Goal: Task Accomplishment & Management: Complete application form

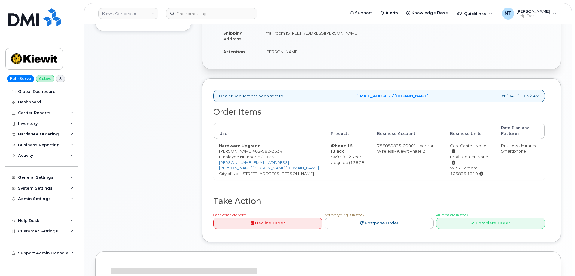
scroll to position [181, 0]
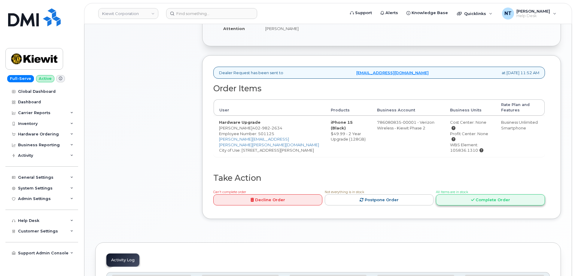
click at [493, 199] on link "Complete Order" at bounding box center [490, 200] width 109 height 11
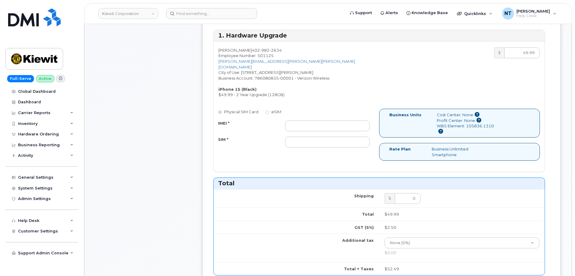
scroll to position [271, 0]
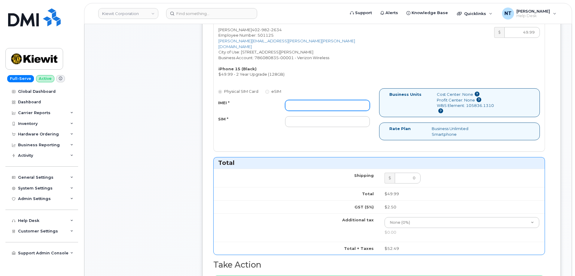
click at [340, 102] on input "IMEI *" at bounding box center [327, 105] width 85 height 11
paste input "350447830449988"
type input "350447830449988"
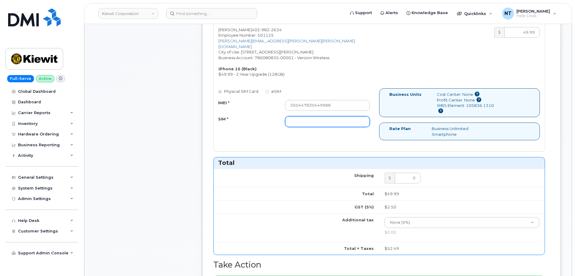
drag, startPoint x: 320, startPoint y: 119, endPoint x: 314, endPoint y: 121, distance: 5.6
click at [320, 119] on input "SIM *" at bounding box center [327, 121] width 85 height 11
paste input "89049032007208888900180936805357"
type input "89049032007208888900180936805357"
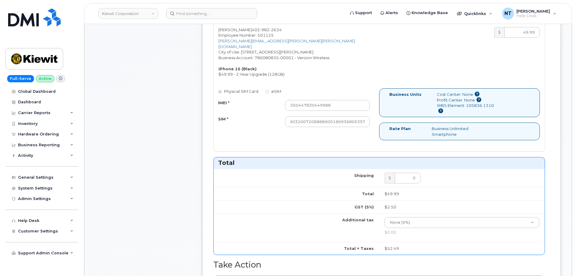
click at [153, 136] on div "Comments Leave Comment" at bounding box center [143, 155] width 96 height 618
drag, startPoint x: 312, startPoint y: 117, endPoint x: 399, endPoint y: 122, distance: 87.4
click at [399, 122] on div "Physical SIM Card eSIM IMEI * 350447830449988 SIM * 890490320072088889001809368…" at bounding box center [379, 116] width 331 height 57
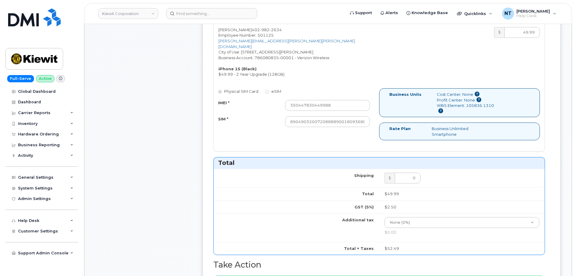
click at [195, 127] on div "Comments Leave Comment Order Information $52.49 Created By Wyatt.Feldhacker Cre…" at bounding box center [328, 155] width 466 height 618
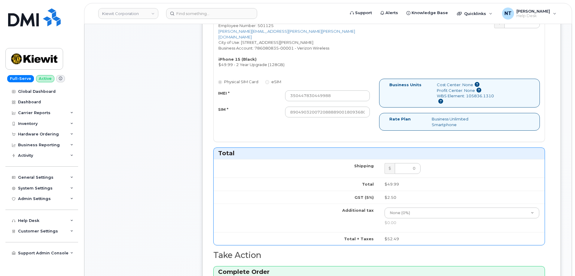
scroll to position [452, 0]
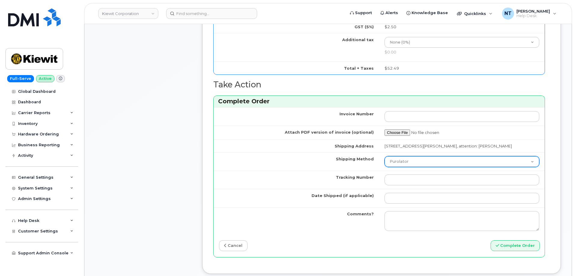
click at [423, 161] on select "Purolator UPS FedEx Canada Post Courier Other Drop Off Pick Up" at bounding box center [462, 161] width 155 height 11
select select "FedEx"
click at [385, 156] on select "Purolator UPS FedEx Canada Post Courier Other Drop Off Pick Up" at bounding box center [462, 161] width 155 height 11
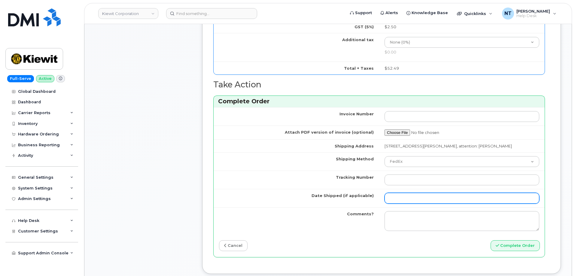
click at [407, 197] on input "Date Shipped (if applicable)" at bounding box center [462, 198] width 155 height 11
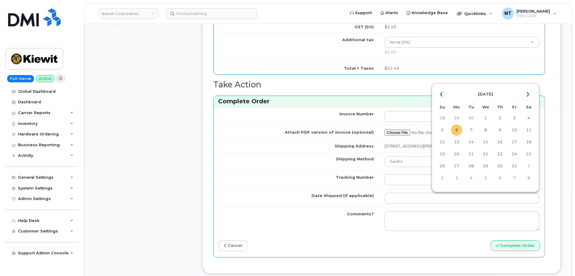
click at [459, 131] on td "6" at bounding box center [457, 130] width 11 height 11
type input "[DATE]"
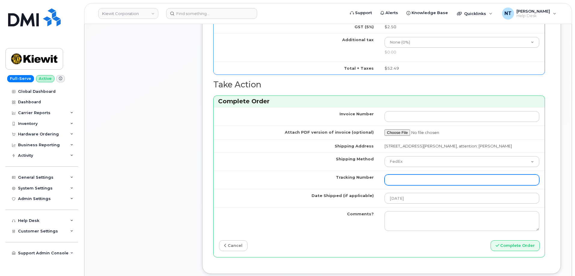
click at [410, 184] on input "Tracking Number" at bounding box center [462, 180] width 155 height 11
paste input "444401122542"
type input "444401122542"
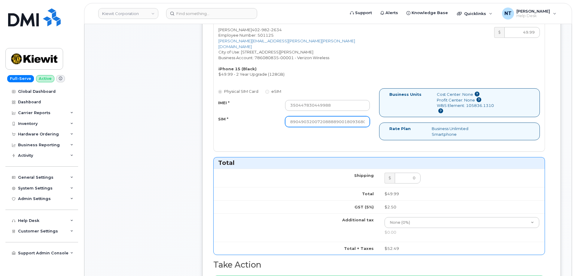
scroll to position [0, 12]
drag, startPoint x: 342, startPoint y: 116, endPoint x: 388, endPoint y: 123, distance: 45.9
click at [388, 123] on div "Physical SIM Card eSIM IMEI * 350447830449988 SIM * 890490320072088889001809368…" at bounding box center [379, 116] width 331 height 57
click at [346, 121] on input "89049032007208888900180936805357" at bounding box center [327, 121] width 85 height 11
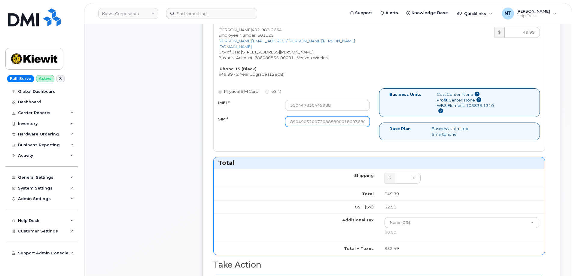
scroll to position [0, 12]
drag, startPoint x: 345, startPoint y: 118, endPoint x: 392, endPoint y: 127, distance: 48.1
click at [392, 127] on div "Physical SIM Card eSIM IMEI * 350447830449988 SIM * 890490320072088889001809368…" at bounding box center [379, 116] width 331 height 57
click at [368, 135] on div "Physical SIM Card eSIM IMEI * 350447830449988 SIM * 890490320072088889001809368…" at bounding box center [379, 116] width 331 height 57
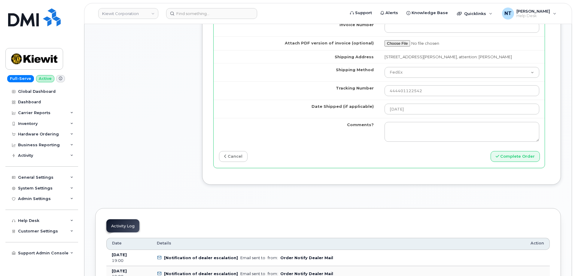
scroll to position [542, 0]
click at [529, 155] on button "Complete Order" at bounding box center [515, 155] width 49 height 11
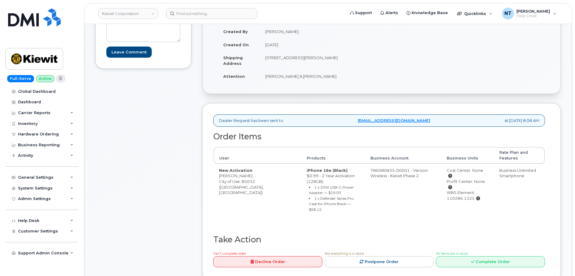
scroll to position [120, 0]
click at [499, 256] on link "Complete Order" at bounding box center [490, 261] width 109 height 11
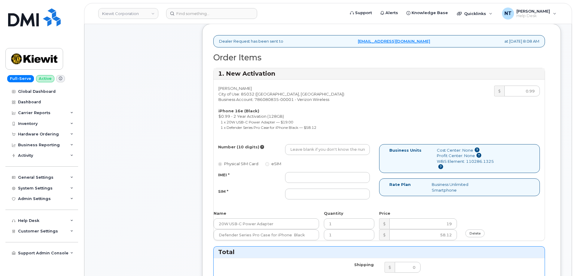
scroll to position [210, 0]
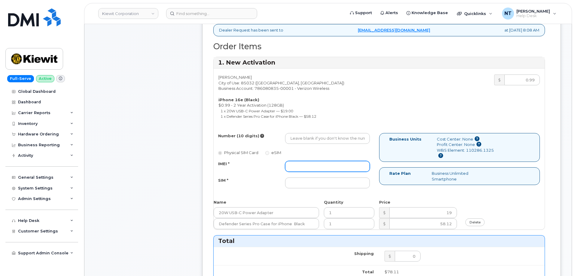
click at [298, 164] on input "IMEI *" at bounding box center [327, 166] width 85 height 11
paste input "350447830449988"
type input "350447830449988"
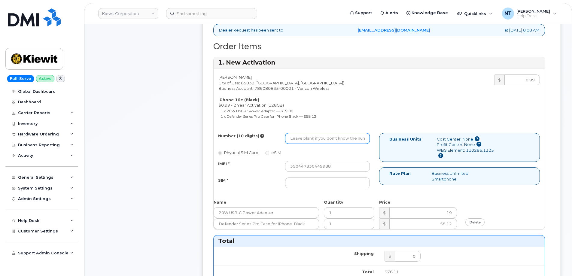
click at [311, 140] on input "Number (10 digits)" at bounding box center [327, 138] width 85 height 11
paste input "402-982-2634"
type input "4029822634"
drag, startPoint x: 298, startPoint y: 139, endPoint x: 306, endPoint y: 141, distance: 8.1
click at [306, 141] on input "4029822634" at bounding box center [327, 138] width 85 height 11
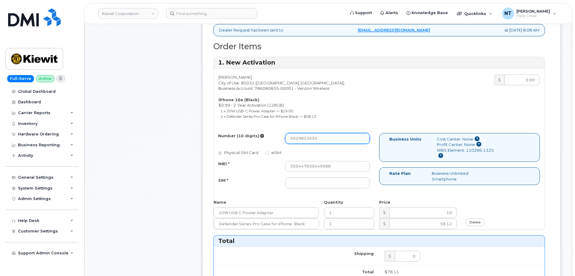
click at [342, 140] on input "4029822634" at bounding box center [327, 138] width 85 height 11
drag, startPoint x: 340, startPoint y: 140, endPoint x: 253, endPoint y: 139, distance: 87.2
click at [253, 139] on div "Number (10 digits) 4029822634" at bounding box center [294, 138] width 161 height 11
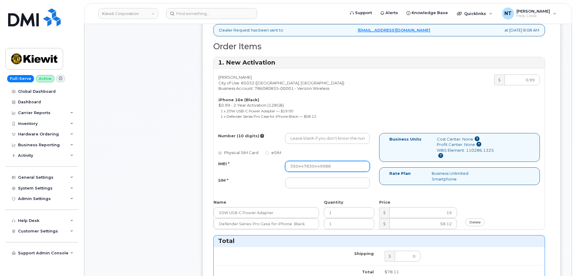
drag, startPoint x: 332, startPoint y: 167, endPoint x: 214, endPoint y: 164, distance: 117.9
click at [214, 162] on div "IMEI * 350447830449988" at bounding box center [294, 166] width 161 height 11
paste input "353234881813743"
type input "353234881813743"
click at [321, 179] on input "SIM *" at bounding box center [327, 183] width 85 height 11
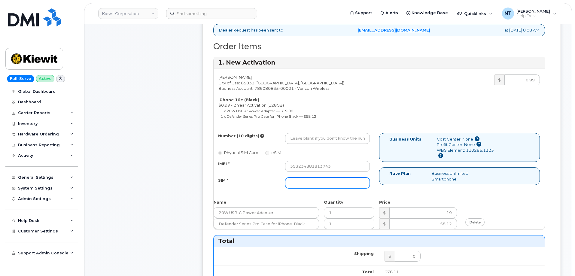
paste input "89043052010008889625010772353547"
type input "89043052010008889625010772353547"
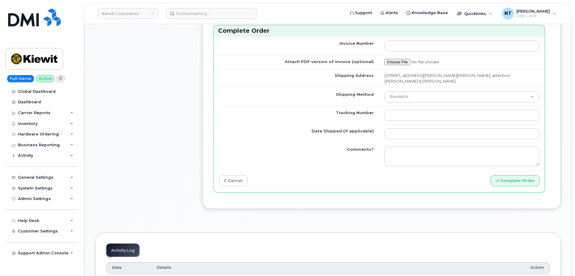
scroll to position [541, 0]
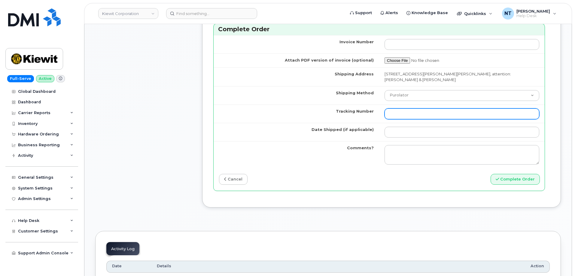
drag, startPoint x: 407, startPoint y: 116, endPoint x: 408, endPoint y: 107, distance: 9.4
click at [407, 116] on input "Tracking Number" at bounding box center [462, 114] width 155 height 11
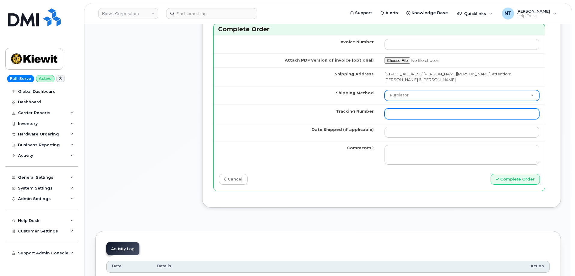
paste input "444401122564"
type input "444401122564"
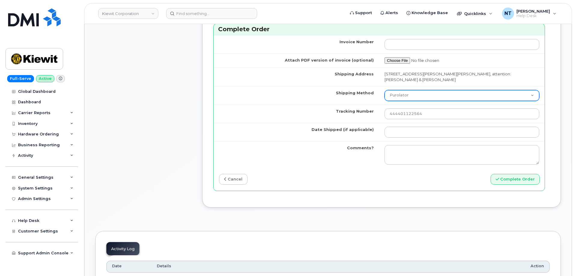
click at [409, 95] on select "Purolator UPS FedEx Canada Post Courier Other Drop Off Pick Up" at bounding box center [462, 95] width 155 height 11
select select "FedEx"
click at [385, 90] on select "Purolator UPS FedEx Canada Post Courier Other Drop Off Pick Up" at bounding box center [462, 95] width 155 height 11
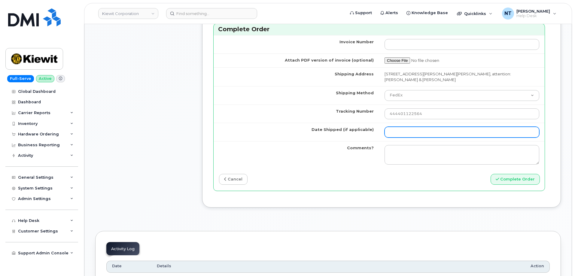
click at [405, 127] on input "Date Shipped (if applicable)" at bounding box center [462, 132] width 155 height 11
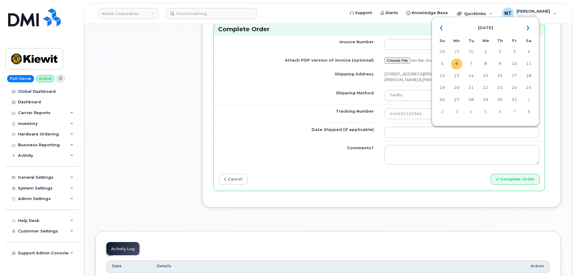
click at [461, 62] on td "6" at bounding box center [457, 64] width 11 height 11
type input "[DATE]"
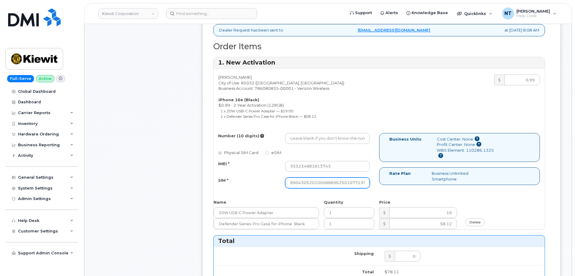
scroll to position [0, 12]
drag, startPoint x: 339, startPoint y: 185, endPoint x: 376, endPoint y: 184, distance: 36.7
click at [376, 184] on div "Number (10 digits) Physical SIM Card eSIM IMEI * 353234881813743 SIM * 89043052…" at bounding box center [297, 163] width 166 height 61
click at [311, 144] on div "Number (10 digits) Physical SIM Card eSIM IMEI * 353234881813743 SIM * 89043052…" at bounding box center [297, 163] width 166 height 61
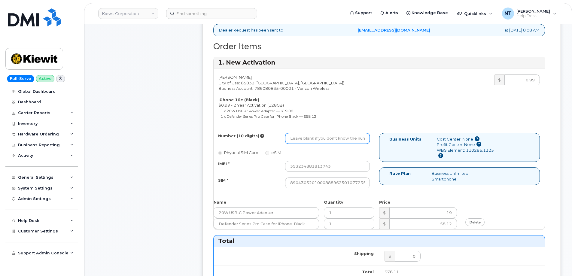
click at [313, 138] on input "Number (10 digits)" at bounding box center [327, 138] width 85 height 11
paste input "480-662-2793"
click at [311, 142] on input "480-662-2793" at bounding box center [327, 138] width 85 height 11
drag, startPoint x: 299, startPoint y: 140, endPoint x: 307, endPoint y: 141, distance: 7.5
click at [307, 141] on input "4806622793" at bounding box center [327, 138] width 85 height 11
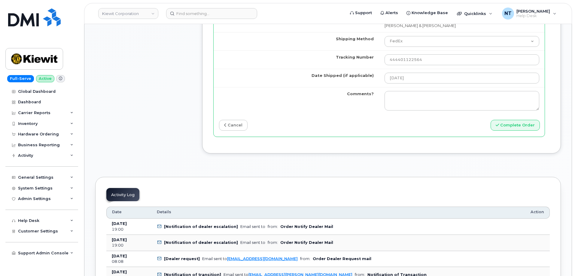
scroll to position [601, 0]
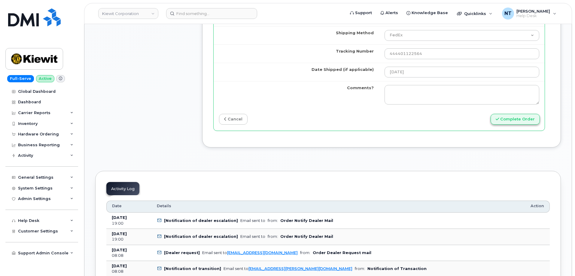
type input "4806622793"
click at [505, 118] on button "Complete Order" at bounding box center [515, 119] width 49 height 11
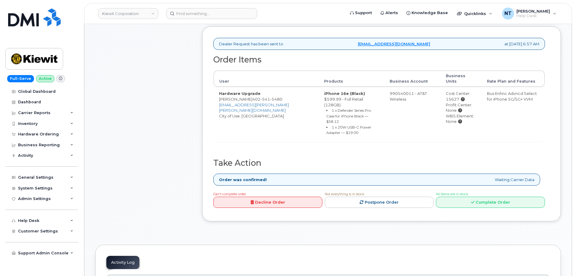
scroll to position [210, 0]
click at [471, 196] on link "Complete Order" at bounding box center [490, 201] width 109 height 11
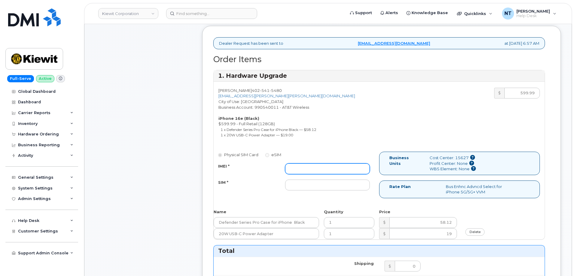
click at [311, 165] on input "IMEI *" at bounding box center [327, 169] width 85 height 11
paste input "357020911574421"
type input "357020911574421"
click at [297, 185] on input "SIM *" at bounding box center [327, 185] width 85 height 11
paste input "89043052010008889625002679449256"
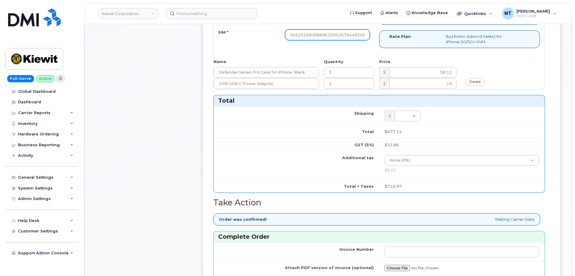
scroll to position [511, 0]
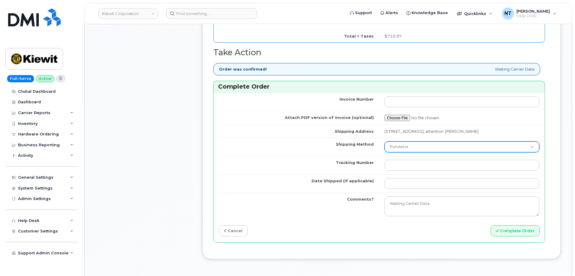
type input "89043052010008889625002679449256"
click at [423, 152] on select "Purolator UPS FedEx Canada Post Courier Other Drop Off Pick Up" at bounding box center [462, 147] width 155 height 11
select select "FedEx"
click at [385, 152] on select "Purolator UPS FedEx Canada Post Courier Other Drop Off Pick Up" at bounding box center [462, 147] width 155 height 11
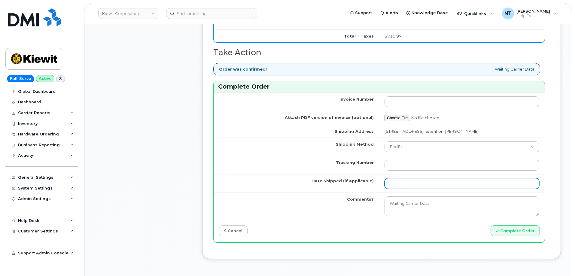
drag, startPoint x: 404, startPoint y: 193, endPoint x: 407, endPoint y: 191, distance: 4.1
click at [404, 189] on input "Date Shipped (if applicable)" at bounding box center [462, 183] width 155 height 11
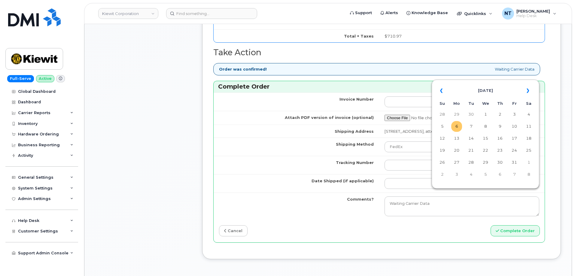
click at [457, 127] on td "6" at bounding box center [457, 126] width 11 height 11
type input "[DATE]"
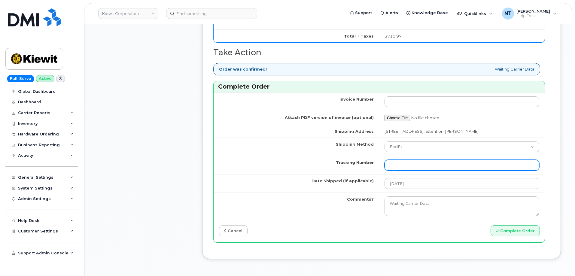
click at [418, 171] on input "Tracking Number" at bounding box center [462, 165] width 155 height 11
paste input "444401122575"
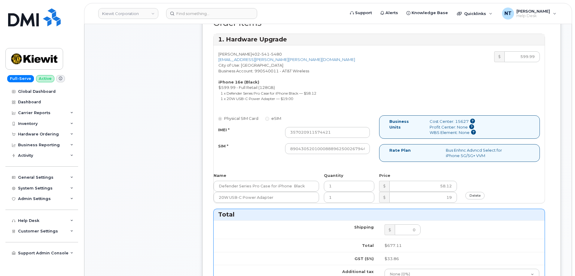
scroll to position [241, 0]
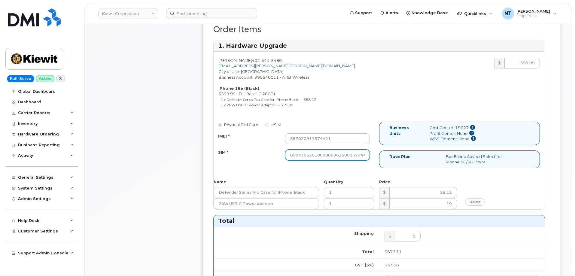
type input "444401122575"
drag, startPoint x: 339, startPoint y: 158, endPoint x: 370, endPoint y: 161, distance: 30.6
click at [370, 161] on div "Physical SIM Card eSIM IMEI * 357020911574421 SIM * 890430520100088896250026794…" at bounding box center [297, 144] width 166 height 44
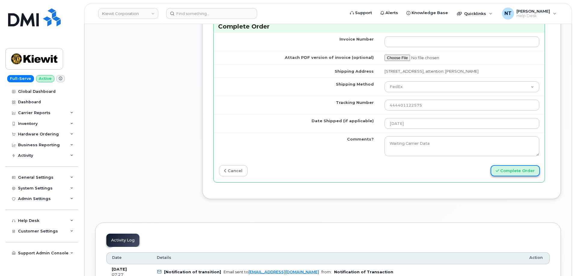
scroll to position [0, 0]
click at [520, 176] on button "Complete Order" at bounding box center [515, 170] width 49 height 11
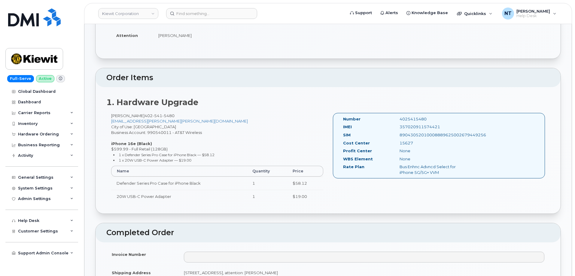
scroll to position [301, 0]
